Goal: Task Accomplishment & Management: Use online tool/utility

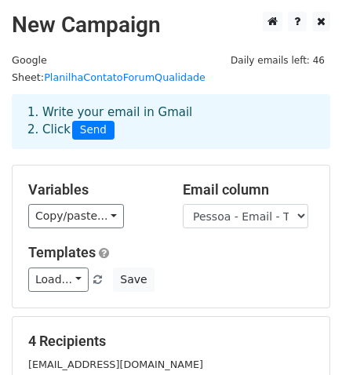
scroll to position [174, 0]
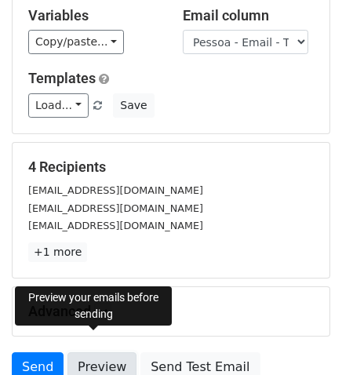
click at [102, 352] on link "Preview" at bounding box center [101, 367] width 69 height 30
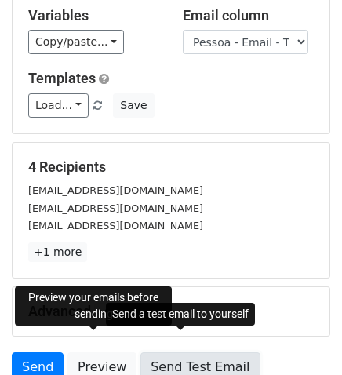
click at [181, 352] on link "Send Test Email" at bounding box center [199, 367] width 119 height 30
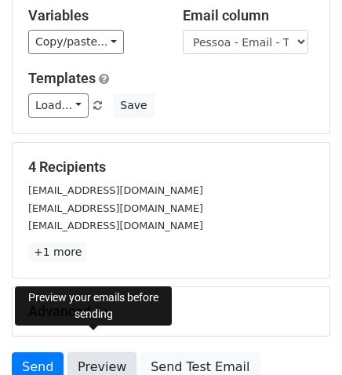
click at [103, 352] on link "Preview" at bounding box center [101, 367] width 69 height 30
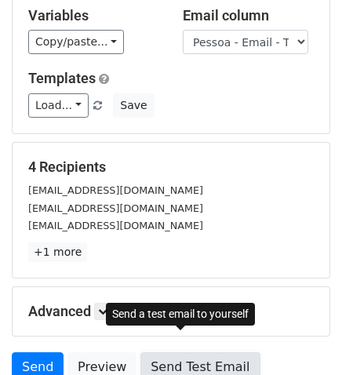
click at [185, 352] on link "Send Test Email" at bounding box center [199, 367] width 119 height 30
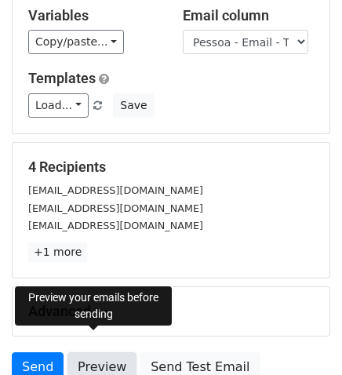
click at [92, 352] on link "Preview" at bounding box center [101, 367] width 69 height 30
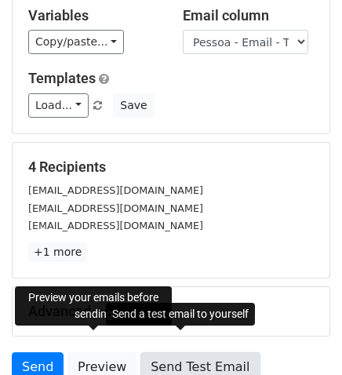
click at [177, 352] on link "Send Test Email" at bounding box center [199, 367] width 119 height 30
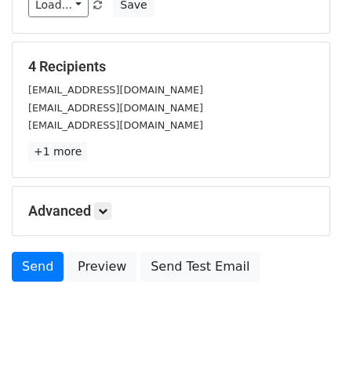
scroll to position [292, 0]
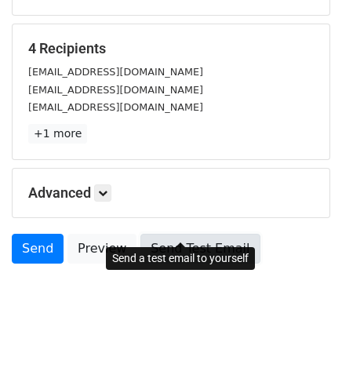
click at [152, 234] on link "Send Test Email" at bounding box center [199, 249] width 119 height 30
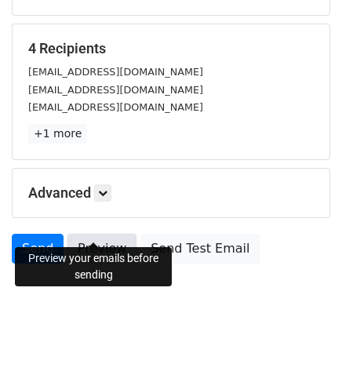
click at [96, 234] on link "Preview" at bounding box center [101, 249] width 69 height 30
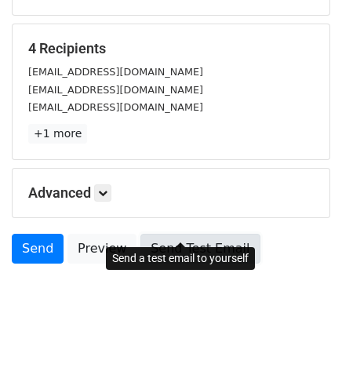
click at [153, 234] on link "Send Test Email" at bounding box center [199, 249] width 119 height 30
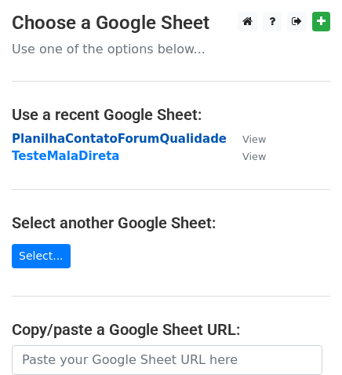
click at [107, 137] on strong "PlanilhaContatoForumQualidade" at bounding box center [119, 139] width 215 height 14
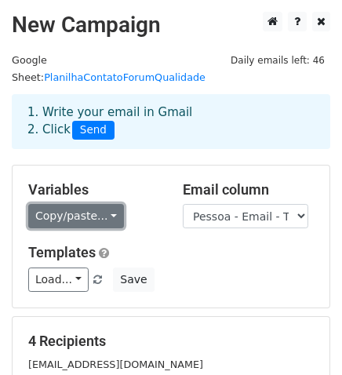
click at [102, 204] on link "Copy/paste..." at bounding box center [76, 216] width 96 height 24
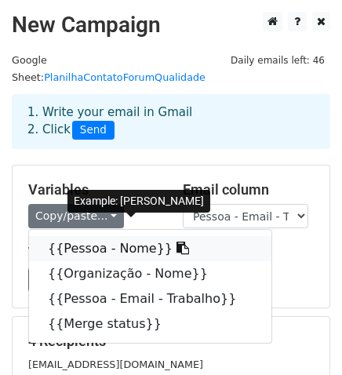
click at [115, 236] on link "{{Pessoa - Nome}}" at bounding box center [150, 248] width 242 height 25
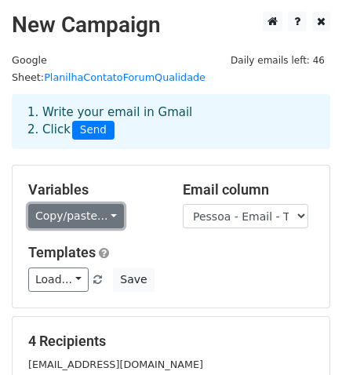
click at [107, 204] on link "Copy/paste..." at bounding box center [76, 216] width 96 height 24
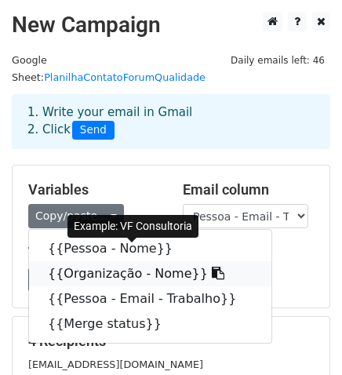
click at [124, 261] on link "{{Organização - Nome}}" at bounding box center [150, 273] width 242 height 25
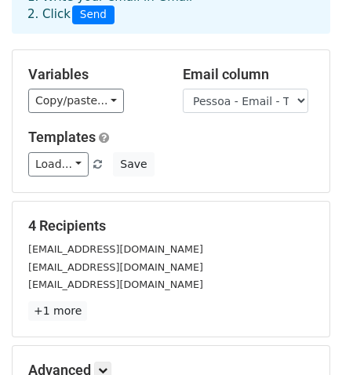
scroll to position [261, 0]
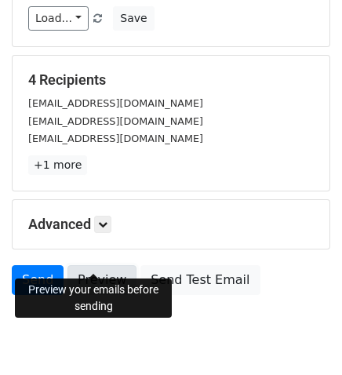
click at [100, 265] on link "Preview" at bounding box center [101, 280] width 69 height 30
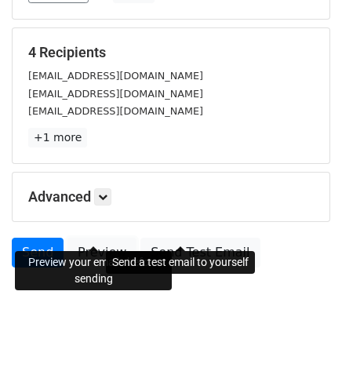
scroll to position [292, 0]
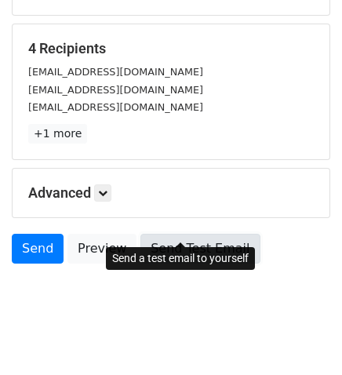
click at [178, 234] on link "Send Test Email" at bounding box center [199, 249] width 119 height 30
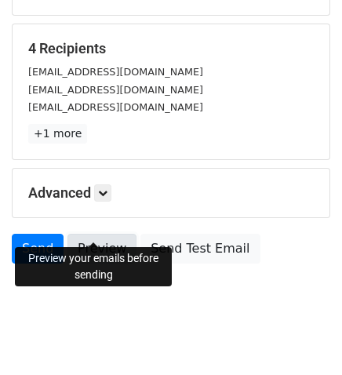
click at [102, 234] on link "Preview" at bounding box center [101, 249] width 69 height 30
click at [109, 234] on link "Preview" at bounding box center [101, 249] width 69 height 30
click at [105, 234] on link "Preview" at bounding box center [101, 249] width 69 height 30
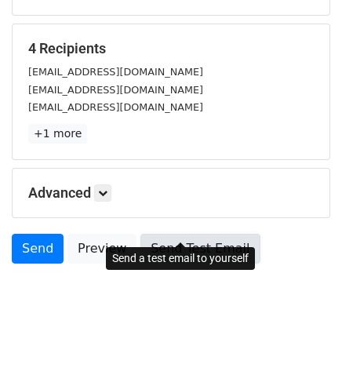
click at [152, 234] on link "Send Test Email" at bounding box center [199, 249] width 119 height 30
click at [183, 234] on link "Send Test Email" at bounding box center [199, 249] width 119 height 30
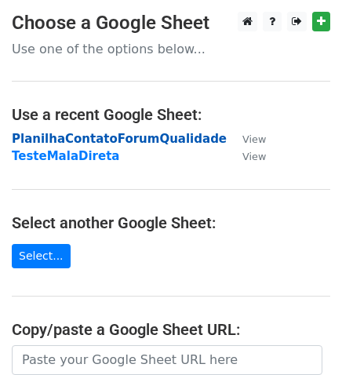
click at [63, 137] on strong "PlanilhaContatoForumQualidade" at bounding box center [119, 139] width 215 height 14
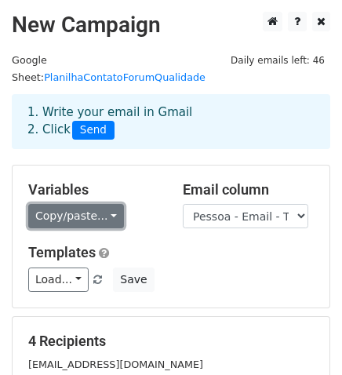
click at [102, 204] on link "Copy/paste..." at bounding box center [76, 216] width 96 height 24
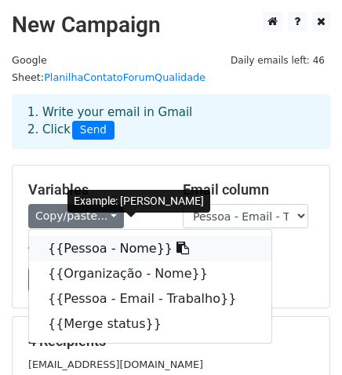
drag, startPoint x: 108, startPoint y: 231, endPoint x: 2, endPoint y: 190, distance: 114.1
click at [107, 236] on link "{{Pessoa - Nome}}" at bounding box center [150, 248] width 242 height 25
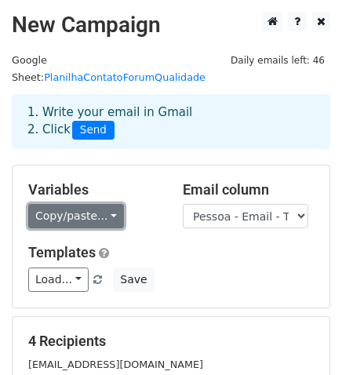
click at [102, 204] on link "Copy/paste..." at bounding box center [76, 216] width 96 height 24
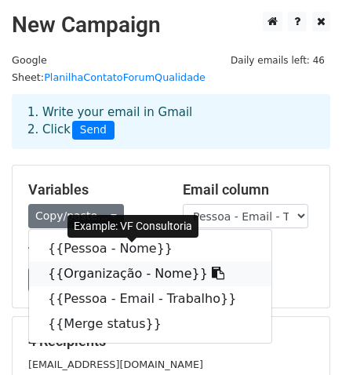
click at [133, 261] on link "{{Organização - Nome}}" at bounding box center [150, 273] width 242 height 25
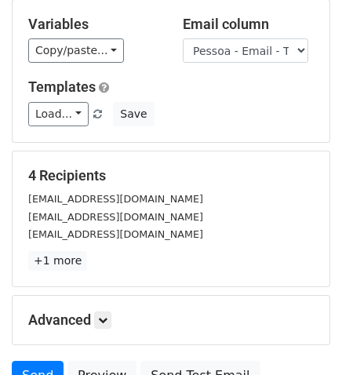
scroll to position [174, 0]
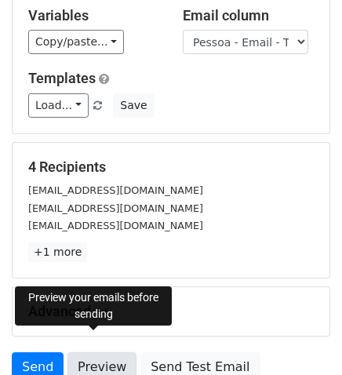
click at [97, 352] on link "Preview" at bounding box center [101, 367] width 69 height 30
click at [104, 352] on link "Preview" at bounding box center [101, 367] width 69 height 30
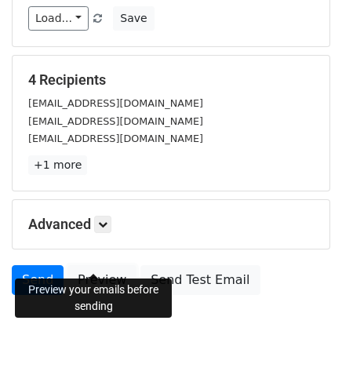
scroll to position [292, 0]
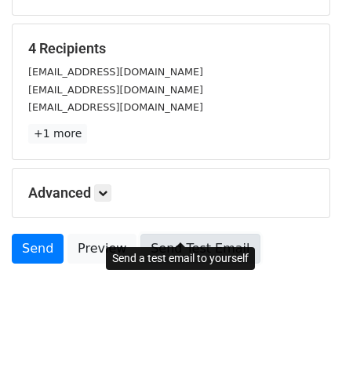
click at [152, 234] on link "Send Test Email" at bounding box center [199, 249] width 119 height 30
click at [187, 234] on link "Send Test Email" at bounding box center [199, 249] width 119 height 30
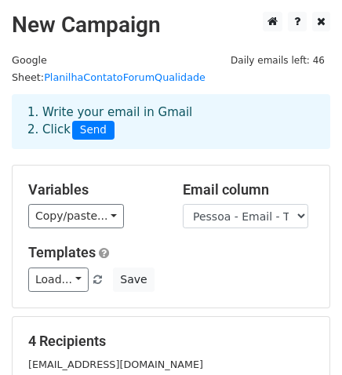
click at [176, 103] on div "1. Write your email in Gmail 2. Click Send" at bounding box center [171, 121] width 310 height 36
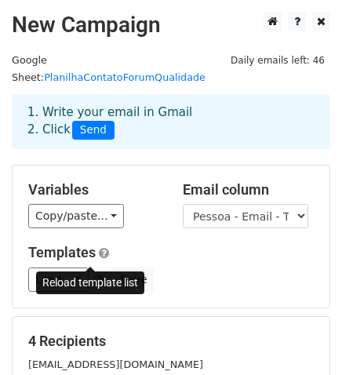
click at [93, 275] on span at bounding box center [97, 280] width 9 height 10
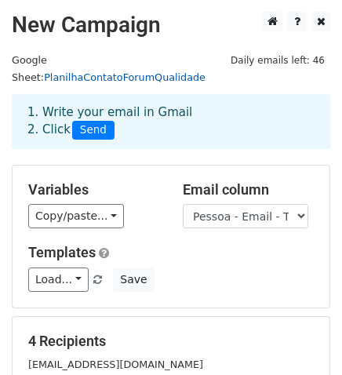
click at [160, 71] on link "PlanilhaContatoForumQualidade" at bounding box center [124, 77] width 161 height 12
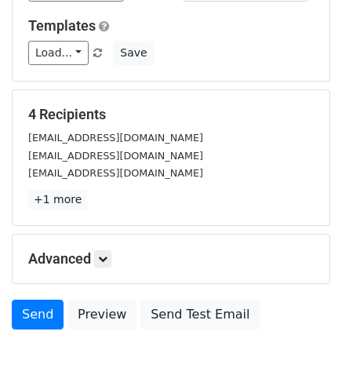
scroll to position [174, 0]
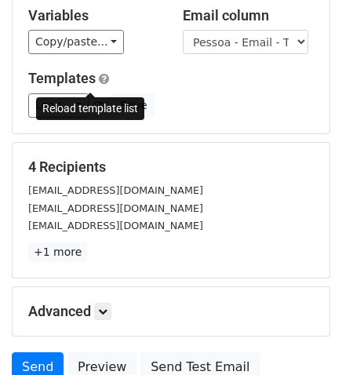
click at [93, 101] on span at bounding box center [97, 106] width 9 height 10
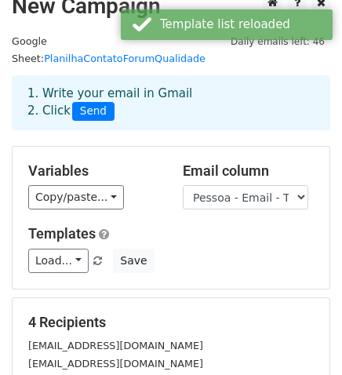
scroll to position [0, 0]
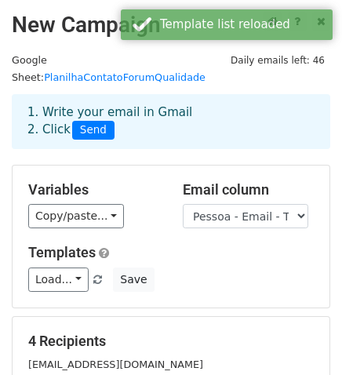
click at [147, 103] on div "1. Write your email in Gmail 2. Click Send" at bounding box center [171, 121] width 310 height 36
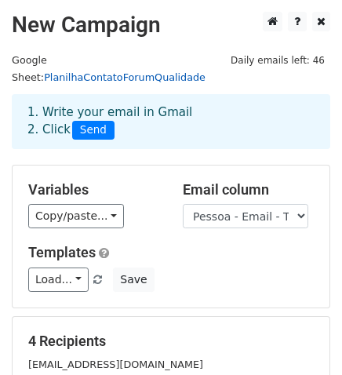
drag, startPoint x: 67, startPoint y: 58, endPoint x: 78, endPoint y: 60, distance: 12.0
click at [67, 58] on small "Google Sheet: PlanilhaContatoForumQualidade" at bounding box center [109, 69] width 194 height 30
click at [103, 71] on link "PlanilhaContatoForumQualidade" at bounding box center [124, 77] width 161 height 12
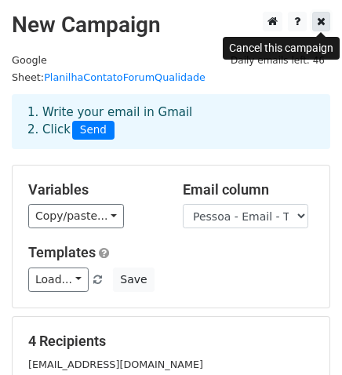
click at [319, 22] on icon at bounding box center [321, 21] width 9 height 11
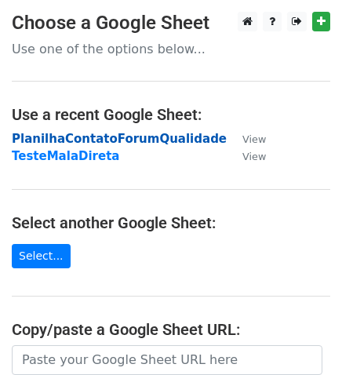
click at [136, 139] on strong "PlanilhaContatoForumQualidade" at bounding box center [119, 139] width 215 height 14
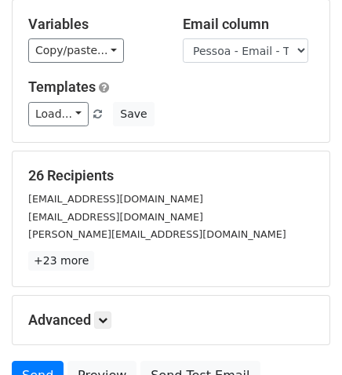
scroll to position [174, 0]
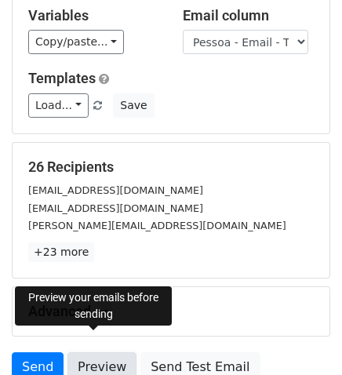
click at [92, 352] on link "Preview" at bounding box center [101, 367] width 69 height 30
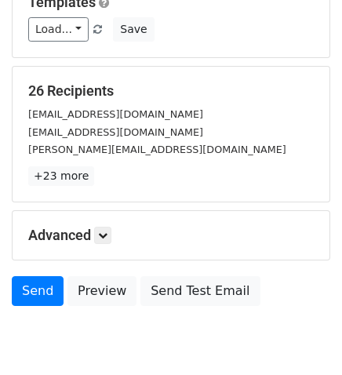
scroll to position [261, 0]
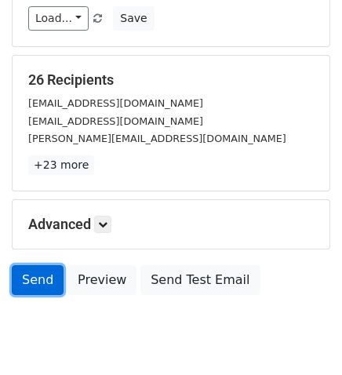
click at [50, 265] on link "Send" at bounding box center [38, 280] width 52 height 30
